Goal: Transaction & Acquisition: Purchase product/service

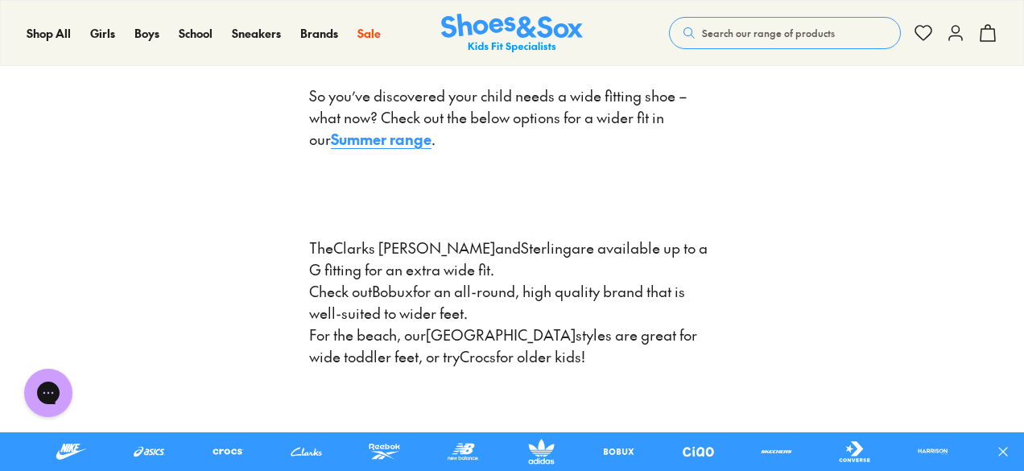
scroll to position [2908, 0]
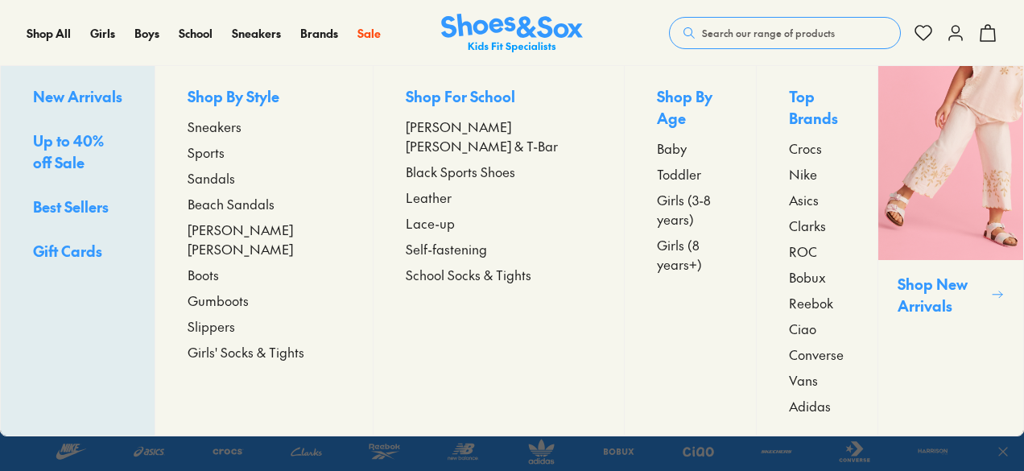
click at [409, 213] on span "Lace-up" at bounding box center [430, 222] width 49 height 19
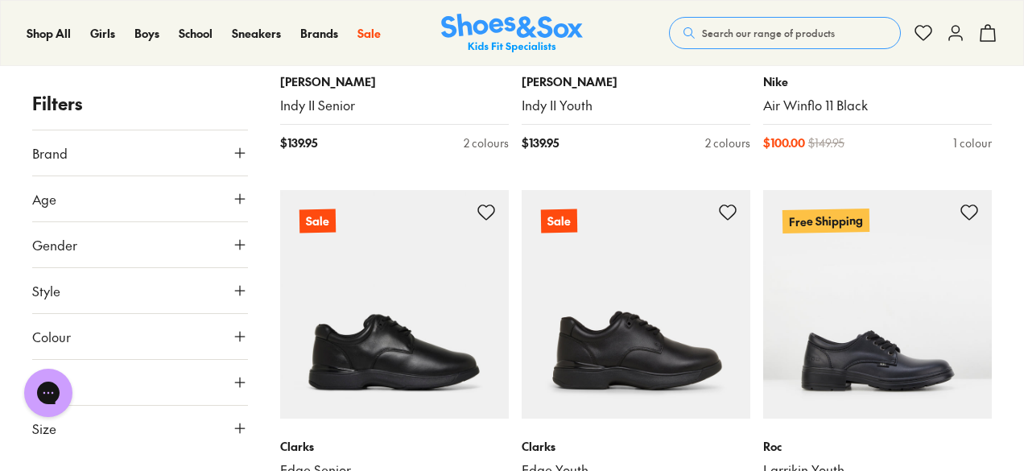
scroll to position [3124, 0]
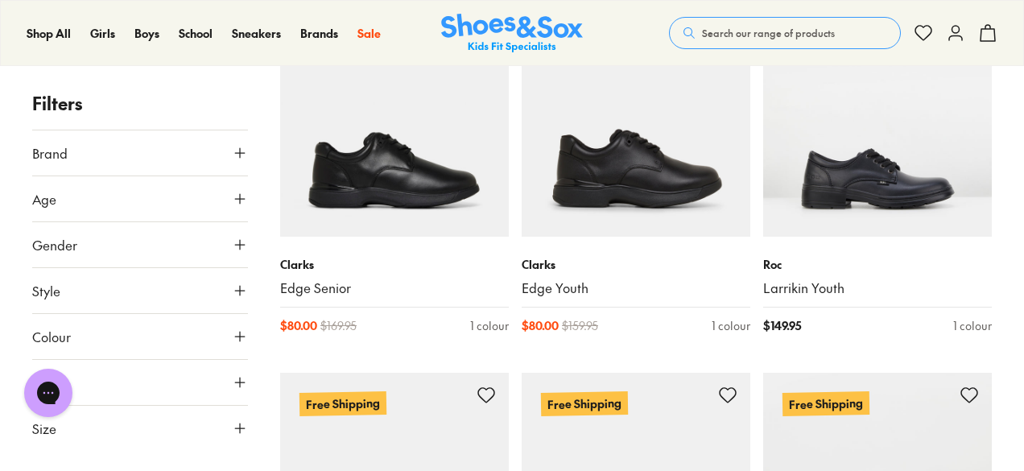
scroll to position [3263, 0]
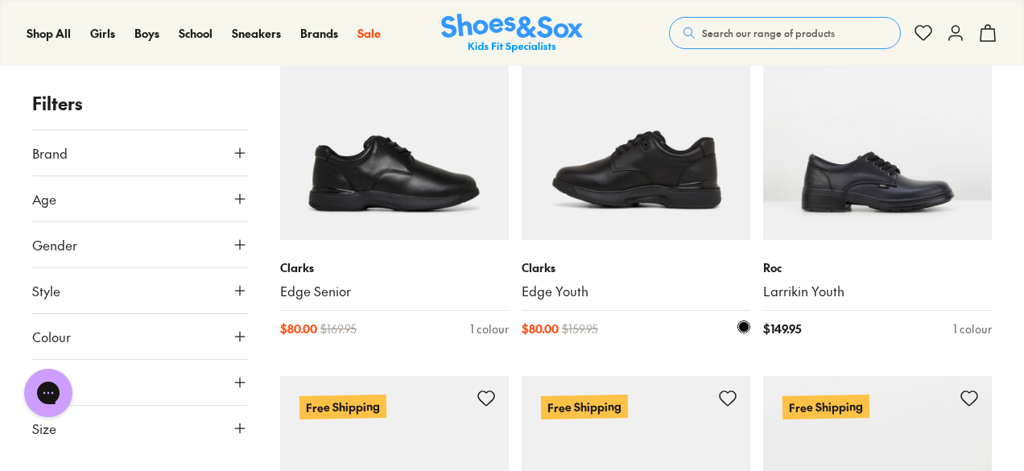
click at [652, 138] on img at bounding box center [636, 125] width 229 height 229
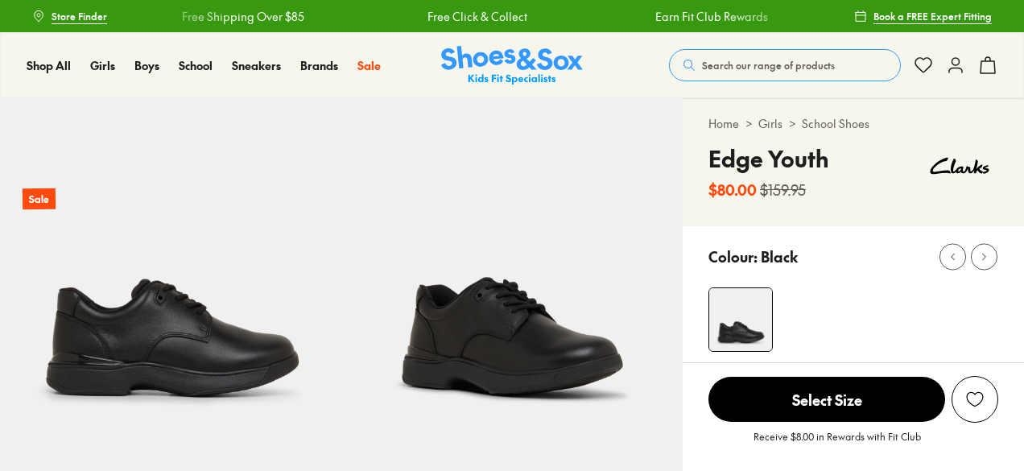
click at [518, 328] on img at bounding box center [511, 268] width 341 height 341
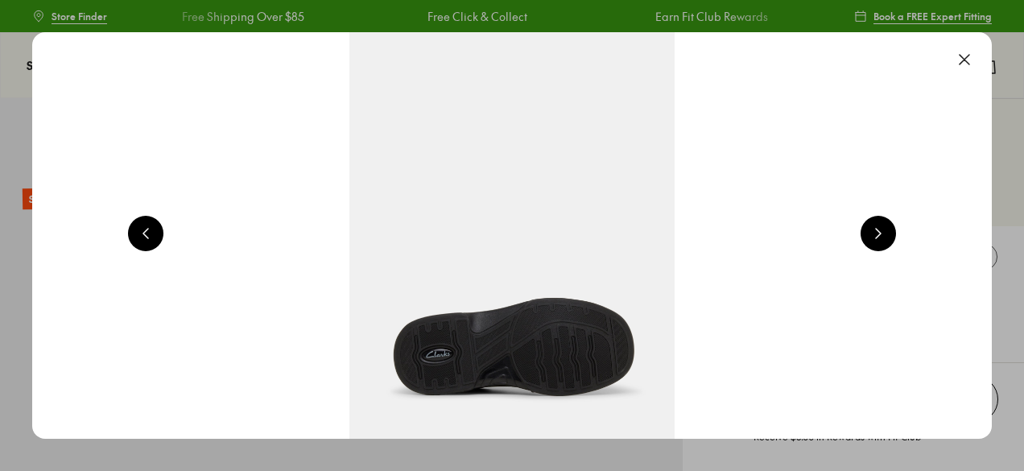
select select "*"
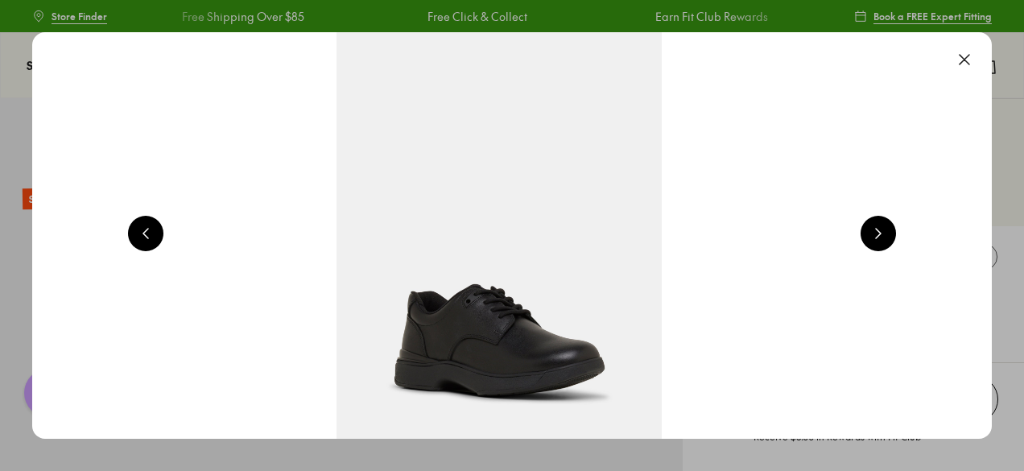
click at [881, 237] on button at bounding box center [878, 233] width 35 height 35
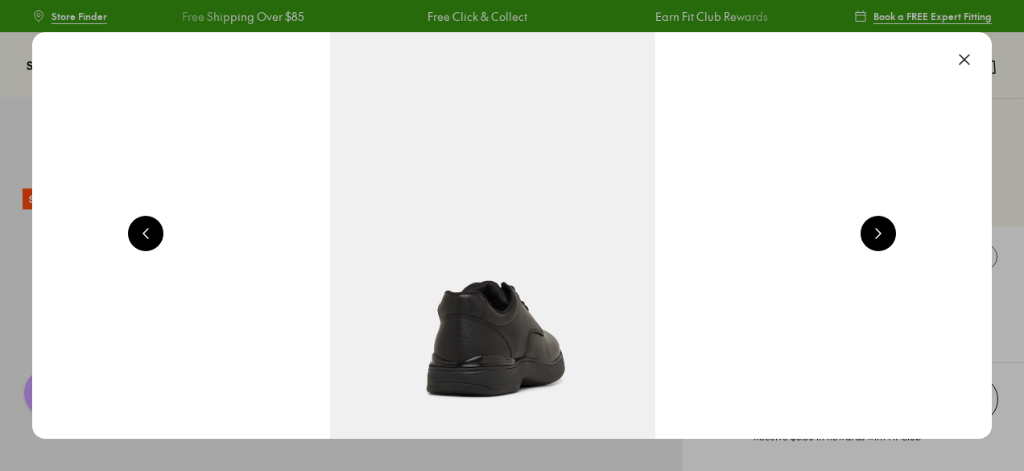
click at [881, 237] on button at bounding box center [878, 233] width 35 height 35
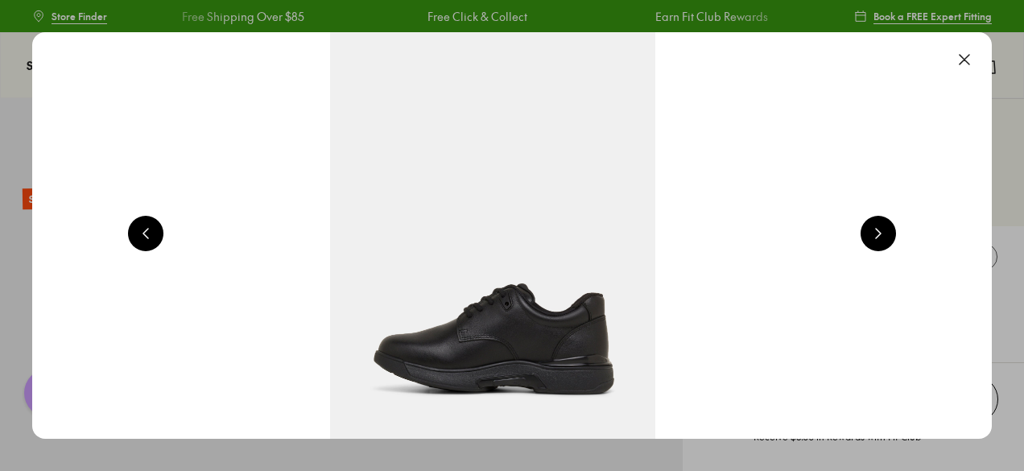
scroll to position [0, 3866]
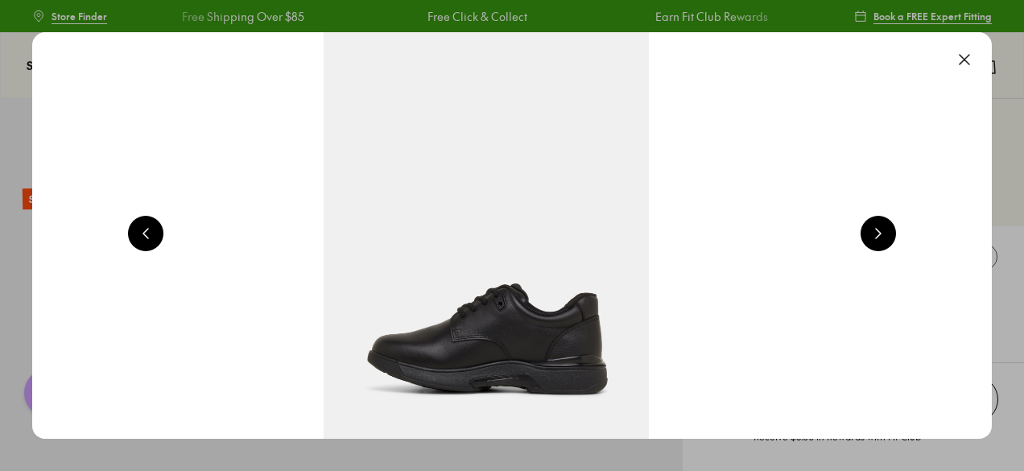
click at [972, 56] on button at bounding box center [964, 59] width 35 height 35
